Goal: Transaction & Acquisition: Book appointment/travel/reservation

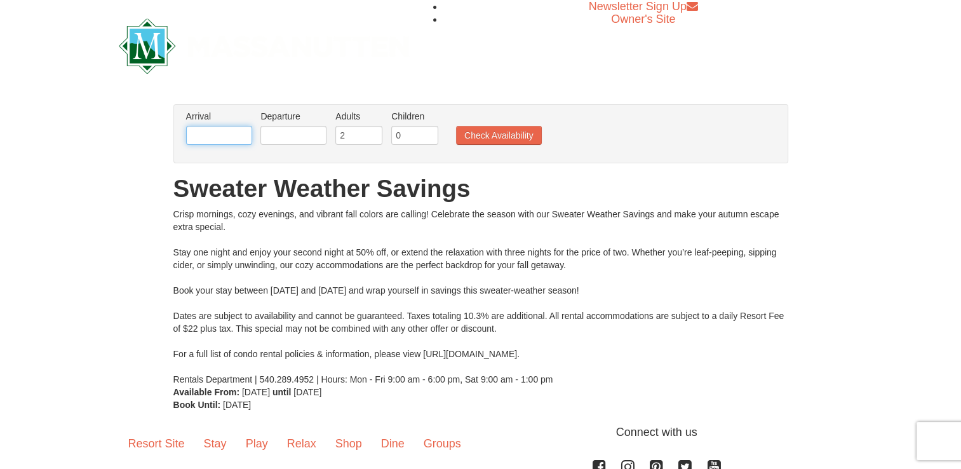
drag, startPoint x: 198, startPoint y: 128, endPoint x: 215, endPoint y: 136, distance: 18.8
click at [198, 128] on input "text" at bounding box center [219, 135] width 66 height 19
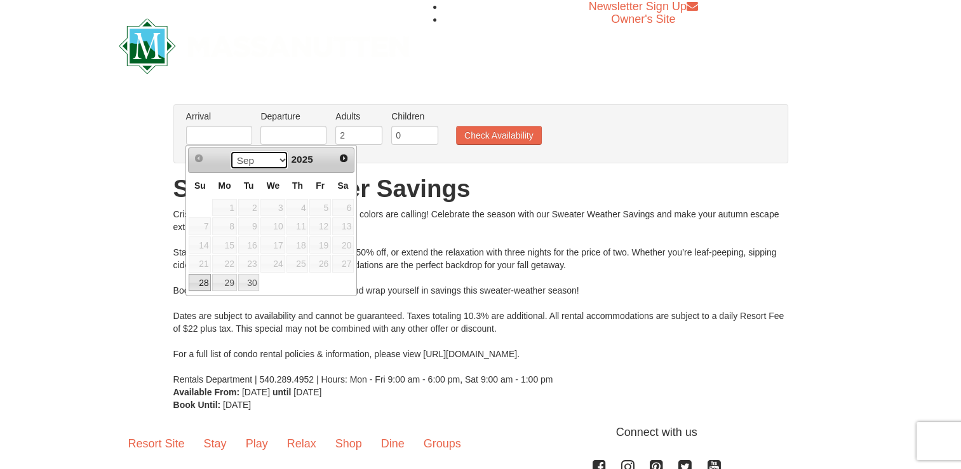
click at [281, 160] on select "Sep Oct" at bounding box center [259, 160] width 59 height 19
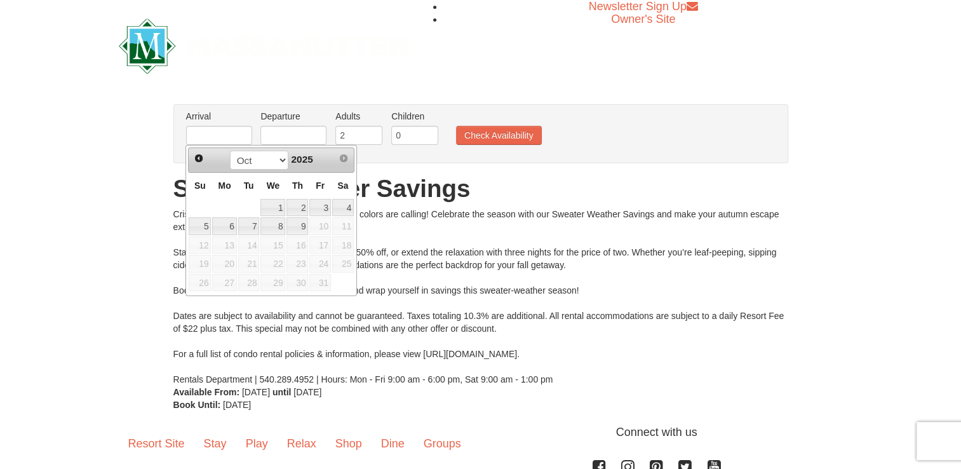
click at [344, 228] on span "11" at bounding box center [343, 226] width 22 height 18
drag, startPoint x: 344, startPoint y: 229, endPoint x: 334, endPoint y: 244, distance: 18.3
click at [334, 244] on span "18" at bounding box center [343, 245] width 22 height 18
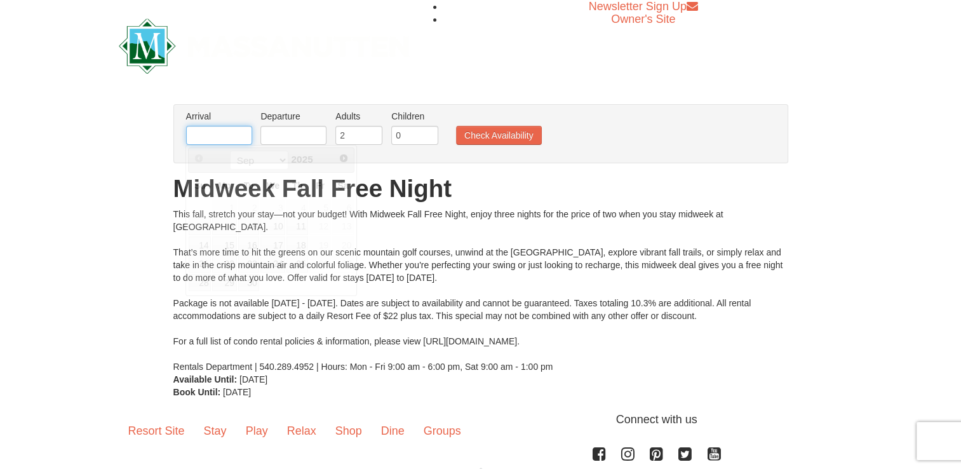
click at [213, 135] on input "text" at bounding box center [219, 135] width 66 height 19
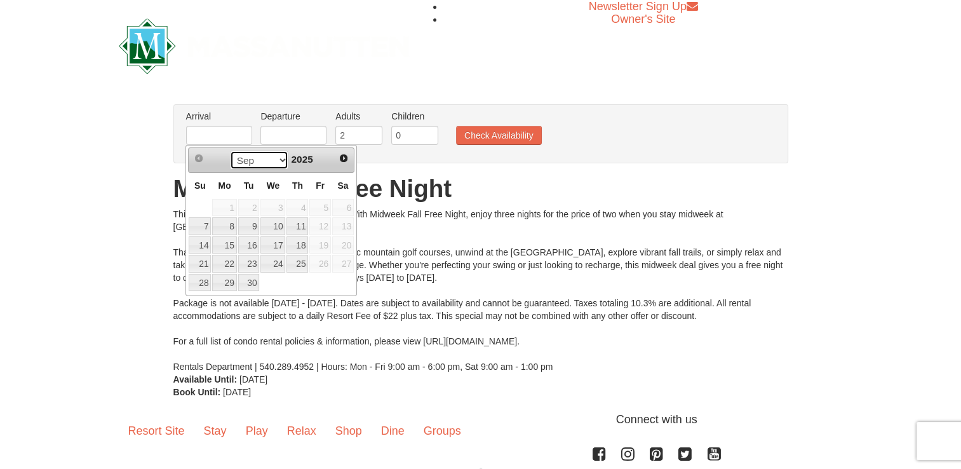
click at [279, 161] on select "Sep Oct Nov Dec" at bounding box center [259, 160] width 59 height 19
